Goal: Task Accomplishment & Management: Use online tool/utility

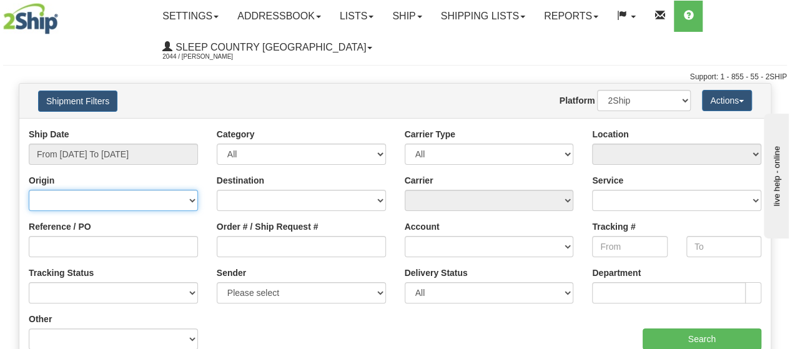
click at [89, 200] on select "Canada United States Mexico Puerto Rico Romania Australia New Zealand SouthAfri…" at bounding box center [113, 200] width 169 height 21
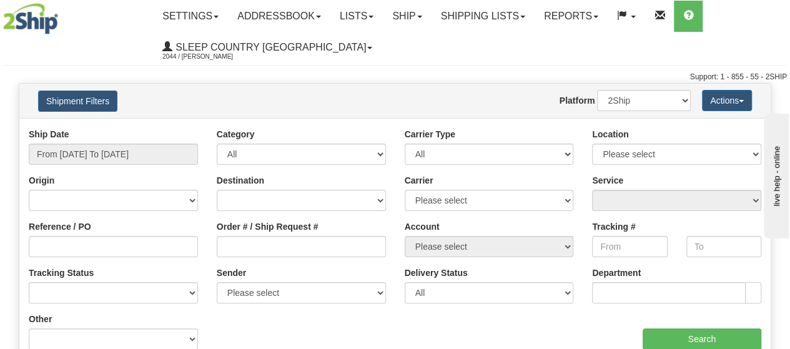
click at [268, 94] on div "Website Agent Nothing selected Client User Platform 2Ship Imported" at bounding box center [425, 100] width 549 height 21
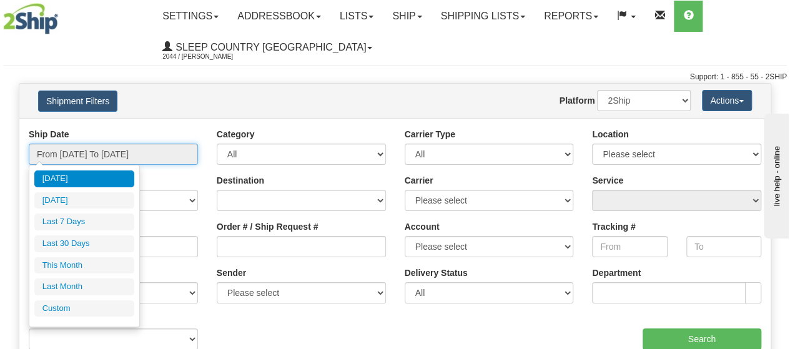
click at [86, 150] on input "From 09/01/2025 To 09/02/2025" at bounding box center [113, 154] width 169 height 21
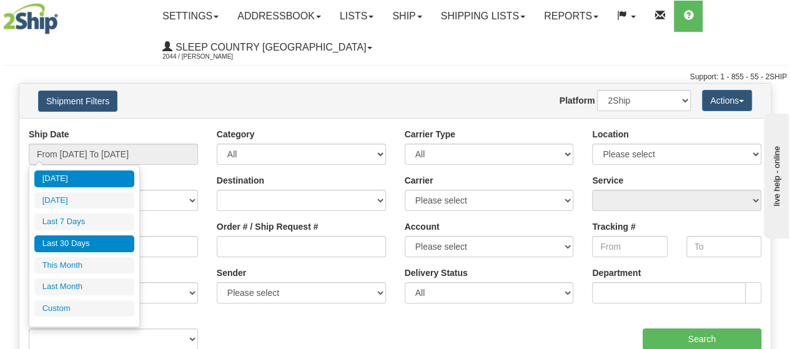
click at [77, 242] on li "Last 30 Days" at bounding box center [84, 243] width 100 height 17
type input "From 08/04/2025 To 09/02/2025"
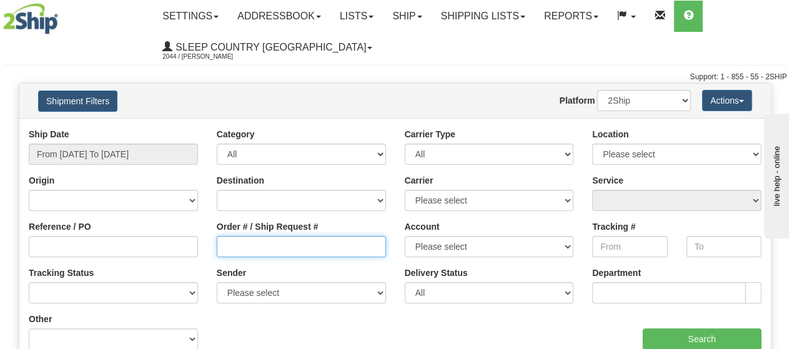
click at [233, 252] on input "Order # / Ship Request #" at bounding box center [301, 246] width 169 height 21
paste input "9000H995140"
type input "9000H995140"
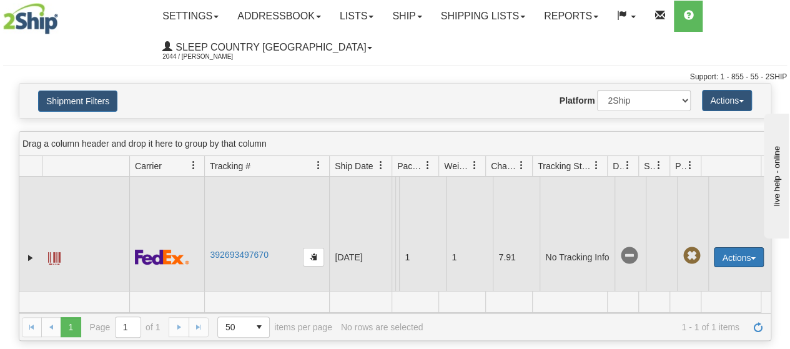
click at [733, 263] on button "Actions" at bounding box center [739, 257] width 50 height 20
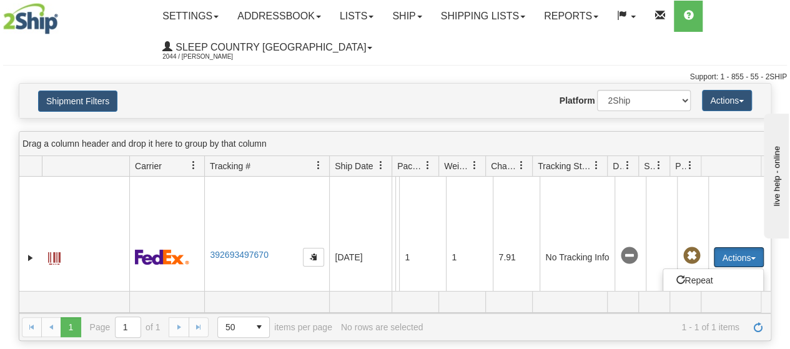
scroll to position [114, 0]
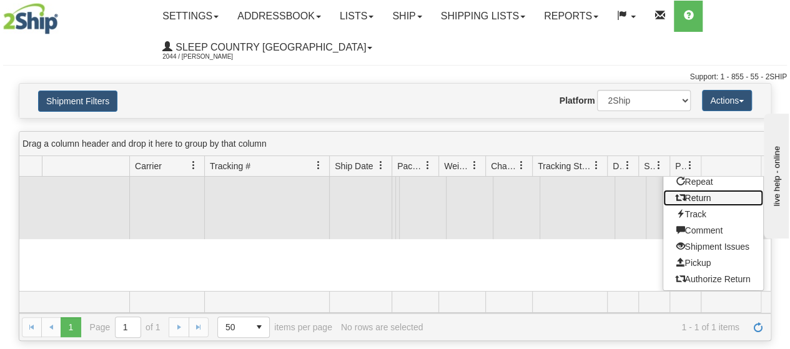
click at [692, 190] on link "Return" at bounding box center [713, 198] width 100 height 16
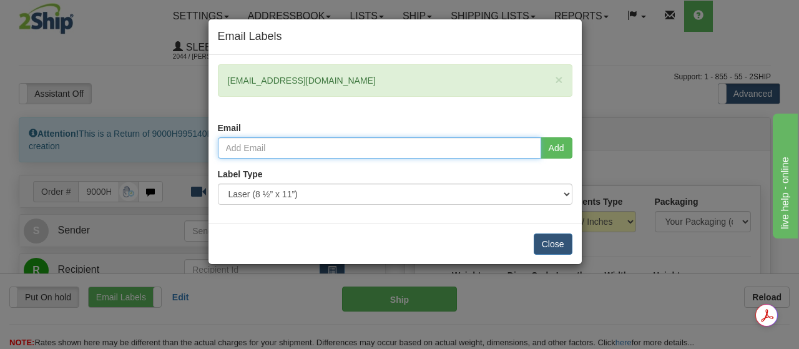
click at [267, 149] on input "email" at bounding box center [379, 147] width 323 height 21
paste input "[EMAIL_ADDRESS][DOMAIN_NAME]"
type input "[EMAIL_ADDRESS][DOMAIN_NAME]"
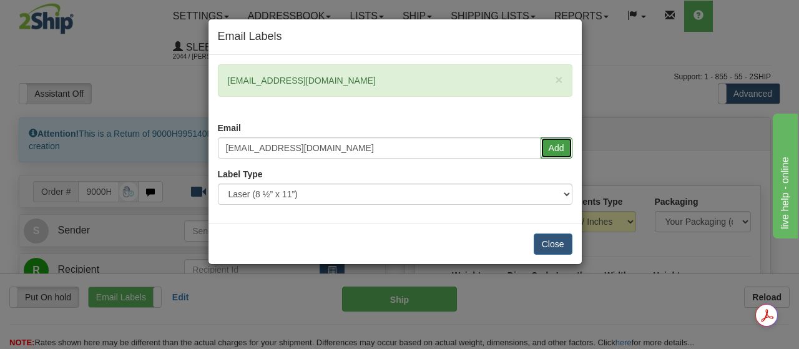
click at [557, 151] on button "Add" at bounding box center [557, 147] width 32 height 21
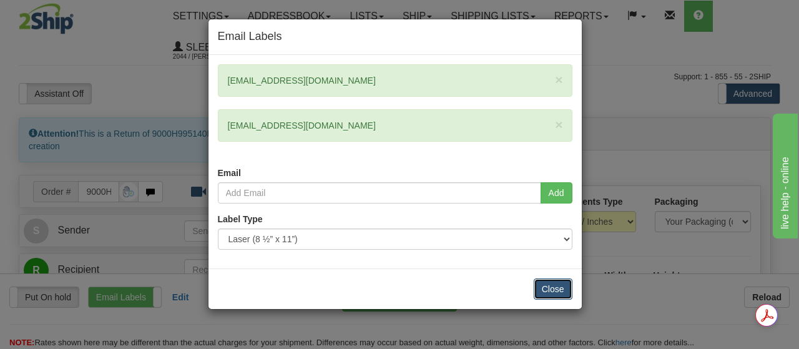
click at [558, 284] on button "Close" at bounding box center [553, 288] width 39 height 21
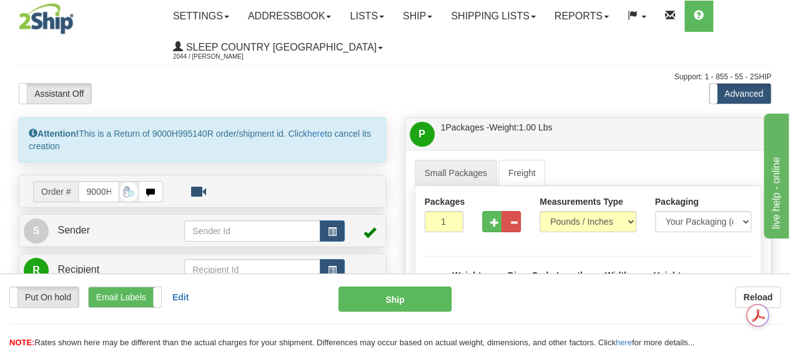
scroll to position [395, 0]
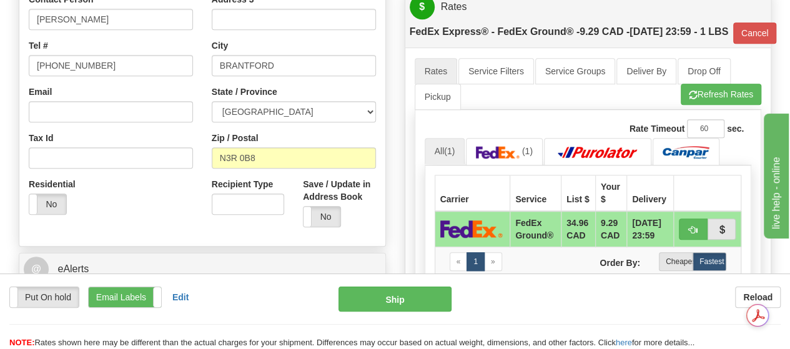
click at [351, 39] on div "City [GEOGRAPHIC_DATA]" at bounding box center [294, 57] width 164 height 37
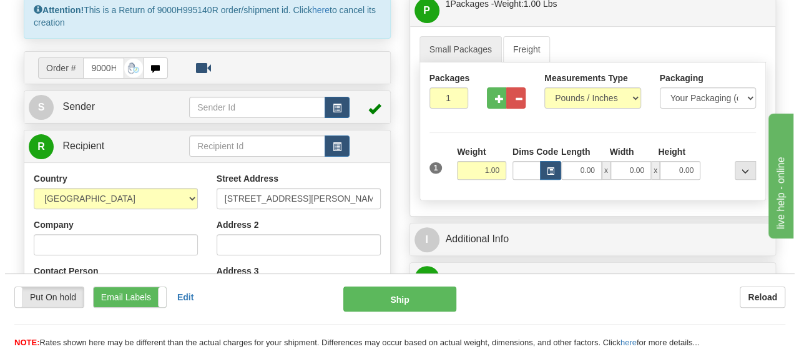
scroll to position [120, 0]
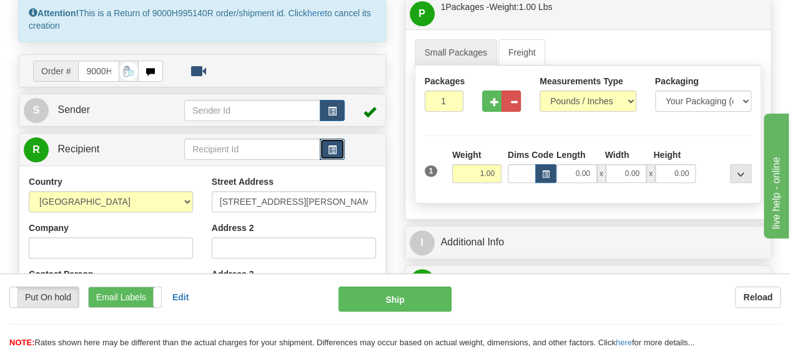
click at [335, 146] on span "button" at bounding box center [332, 150] width 9 height 8
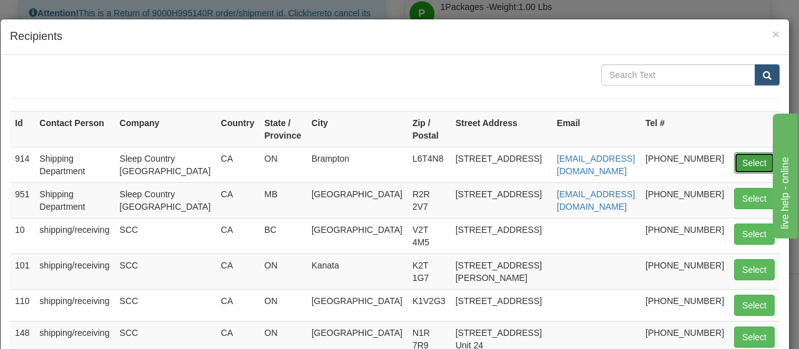
click at [751, 159] on button "Select" at bounding box center [754, 162] width 41 height 21
type input "914"
type input "92"
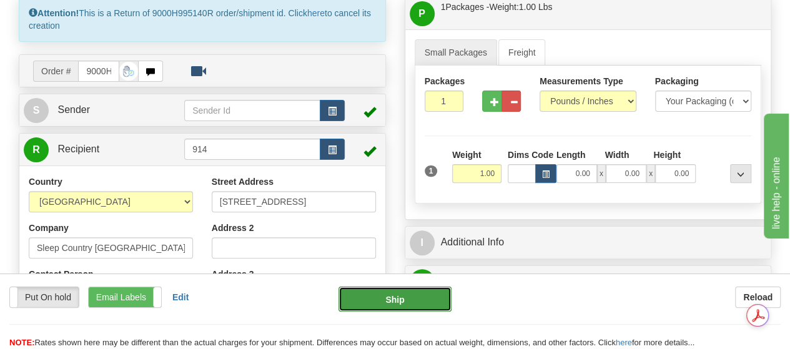
click at [402, 298] on button "Ship" at bounding box center [394, 299] width 113 height 25
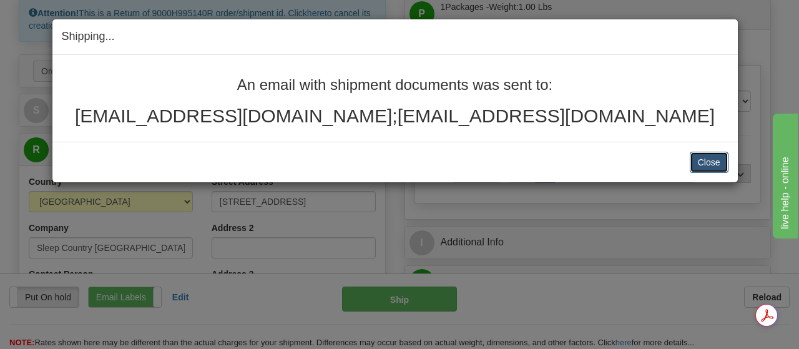
click at [712, 158] on button "Close" at bounding box center [709, 162] width 39 height 21
click at [715, 165] on button "Close" at bounding box center [709, 162] width 39 height 21
click at [700, 155] on button "Close" at bounding box center [709, 162] width 39 height 21
